Goal: Check status: Check status

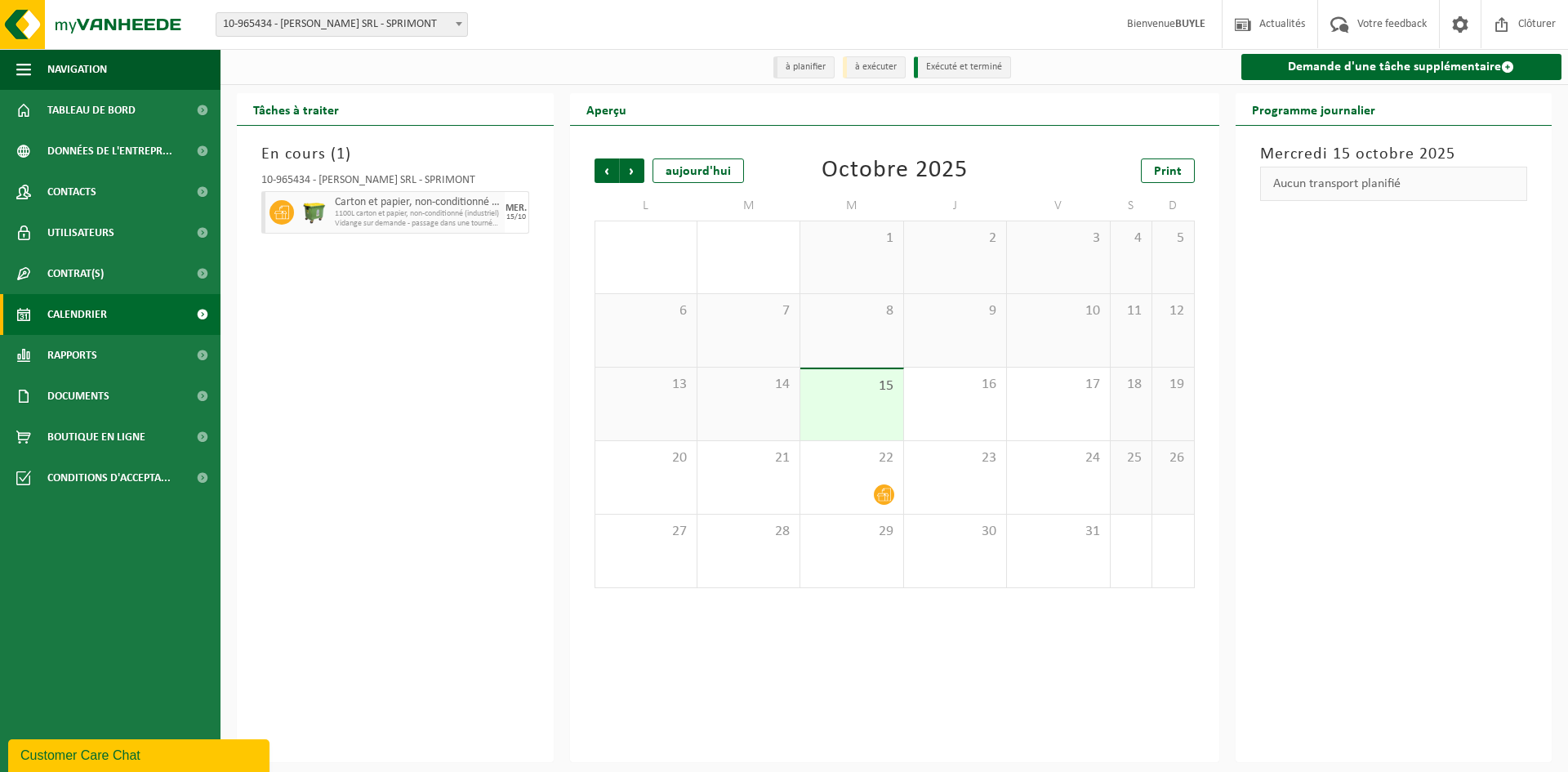
click at [851, 414] on div "15" at bounding box center [852, 405] width 102 height 71
click at [950, 407] on div "16" at bounding box center [955, 404] width 102 height 73
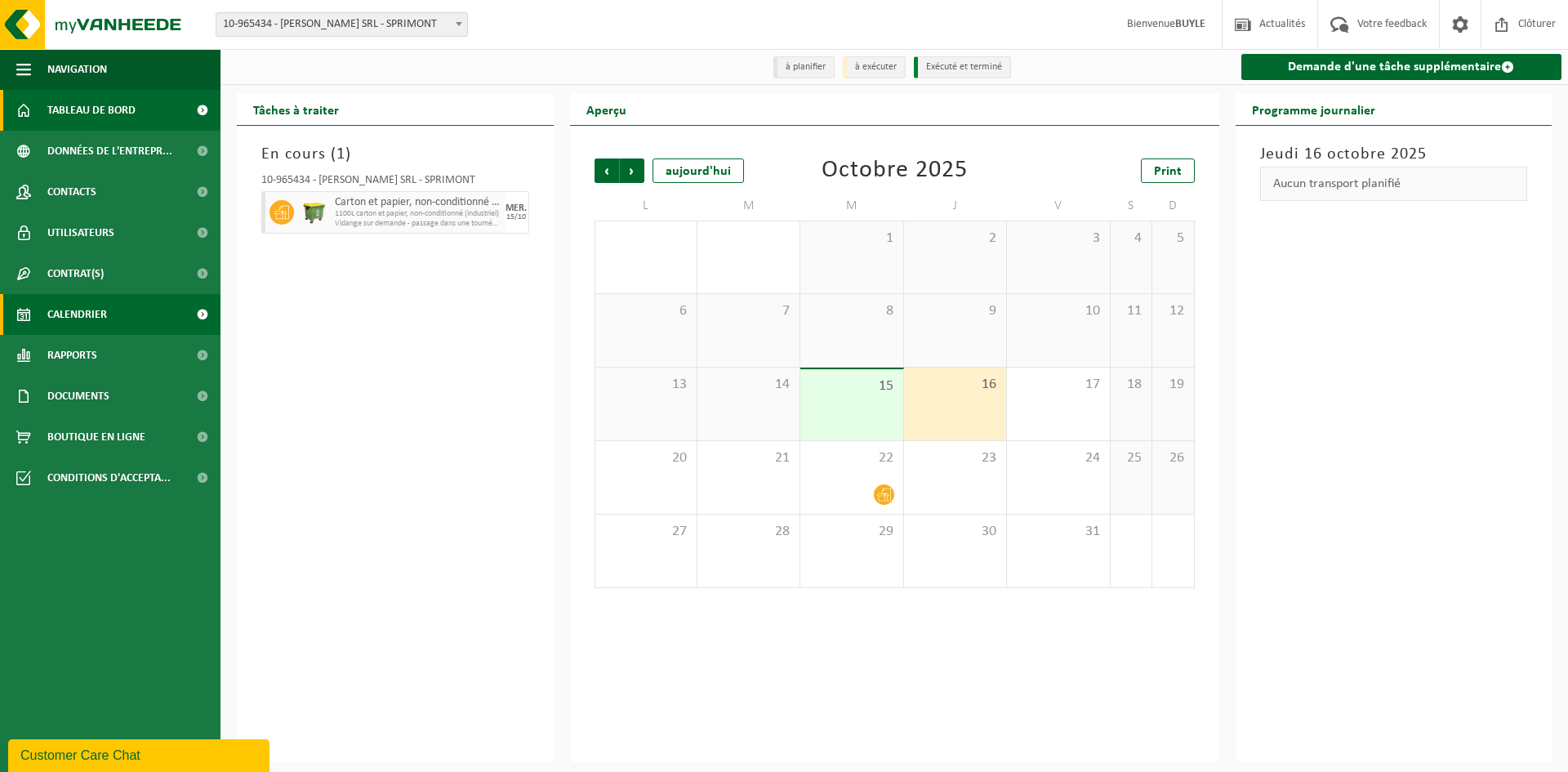
click at [101, 106] on span "Tableau de bord" at bounding box center [91, 110] width 88 height 41
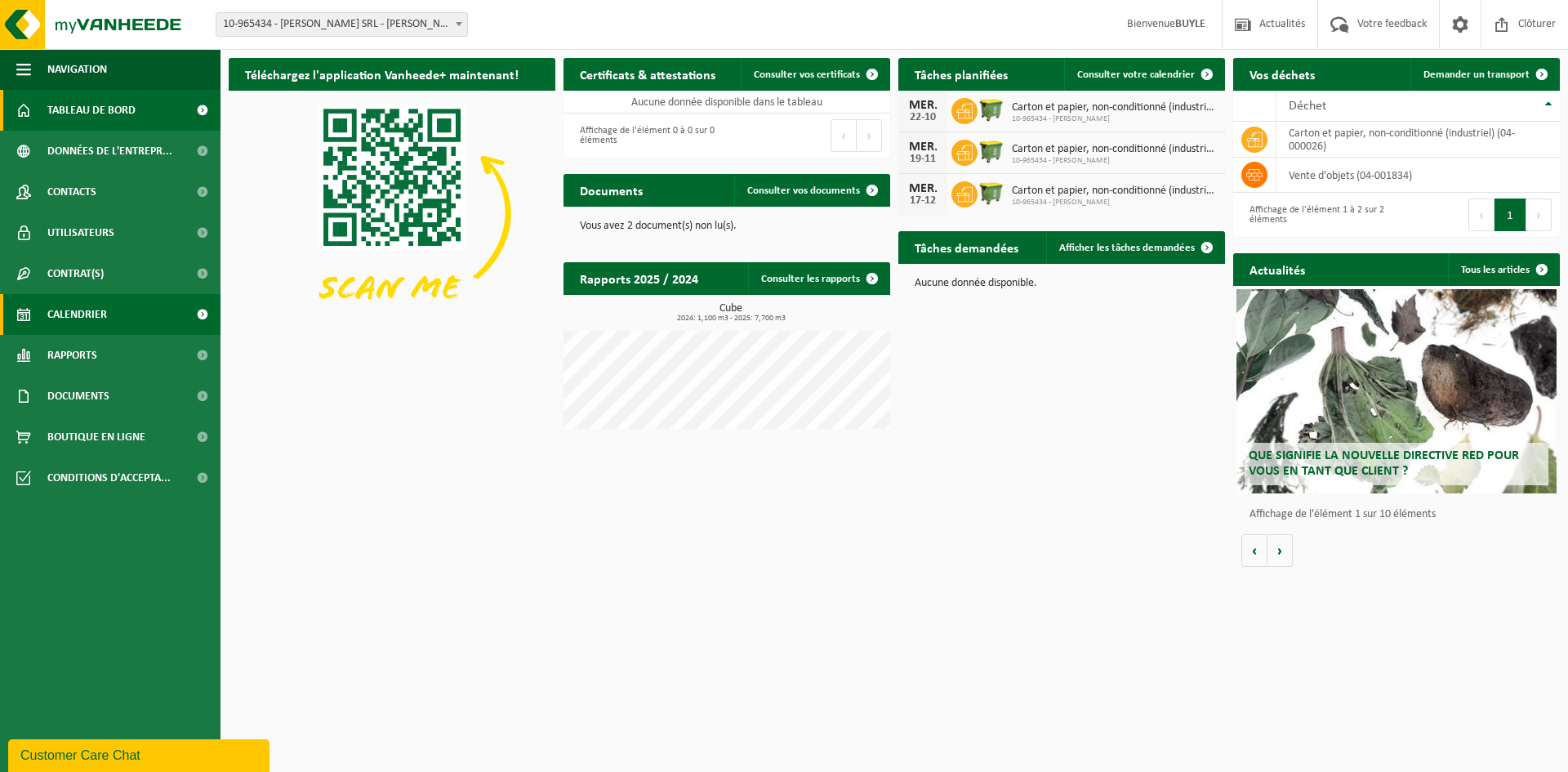
click at [82, 317] on span "Calendrier" at bounding box center [77, 314] width 59 height 41
